Goal: Entertainment & Leisure: Consume media (video, audio)

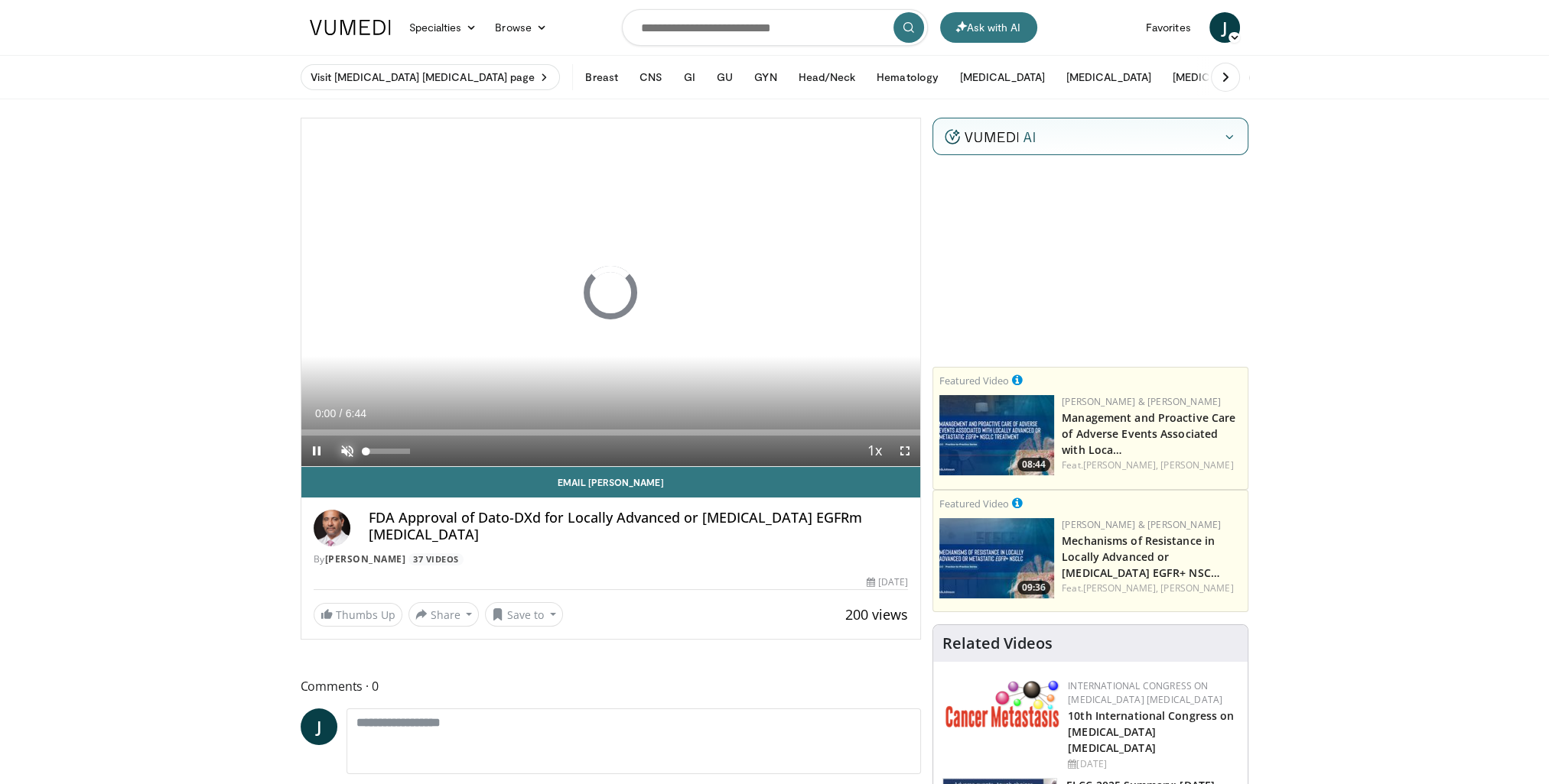
click at [345, 451] on span "Video Player" at bounding box center [347, 451] width 31 height 31
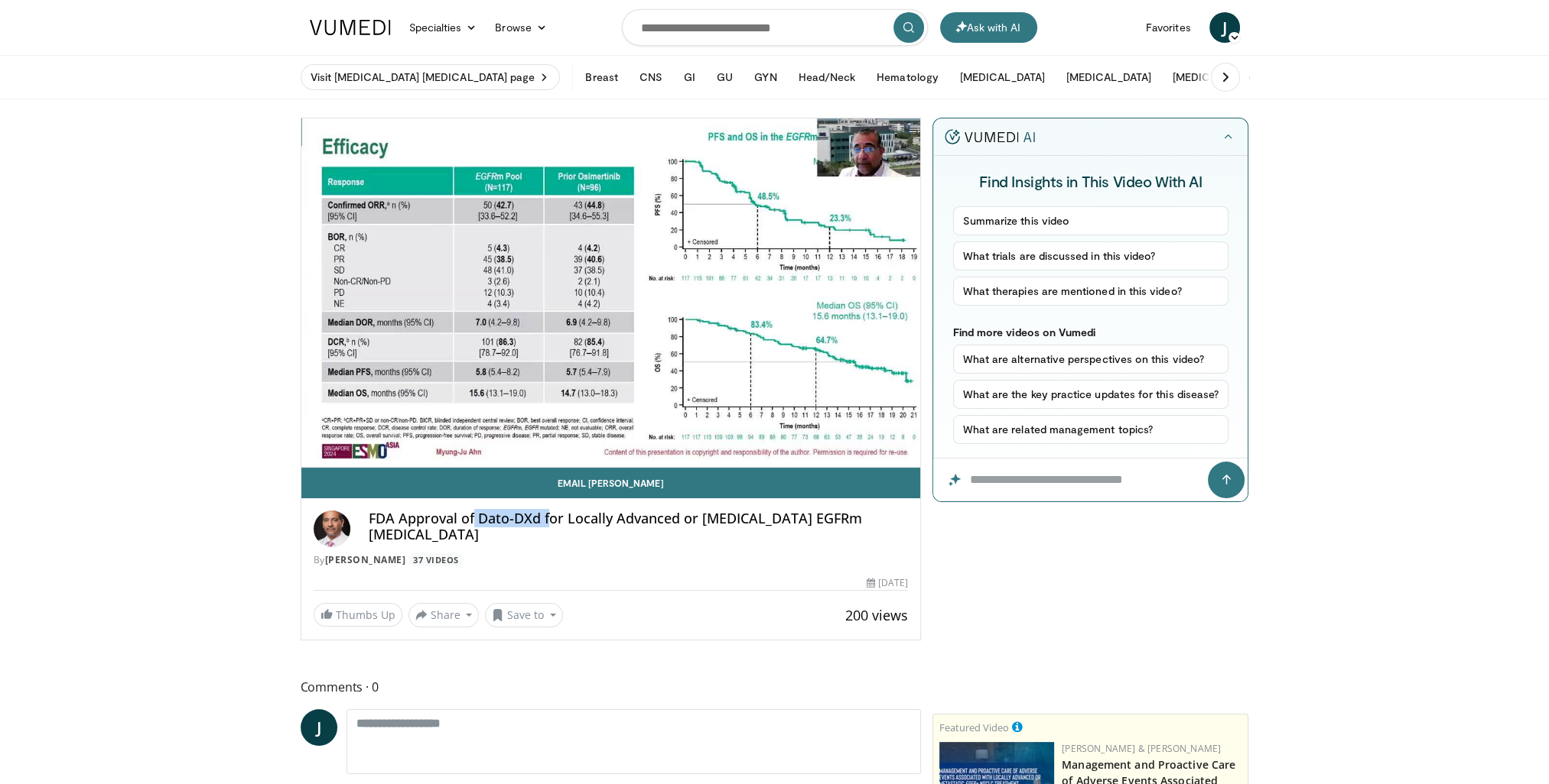
drag, startPoint x: 474, startPoint y: 515, endPoint x: 546, endPoint y: 520, distance: 72.2
click at [546, 520] on h4 "FDA Approval of Dato-DXd for Locally Advanced or [MEDICAL_DATA] EGFRm [MEDICAL_…" at bounding box center [638, 527] width 540 height 33
drag, startPoint x: 546, startPoint y: 520, endPoint x: 530, endPoint y: 520, distance: 16.0
